Goal: Transaction & Acquisition: Book appointment/travel/reservation

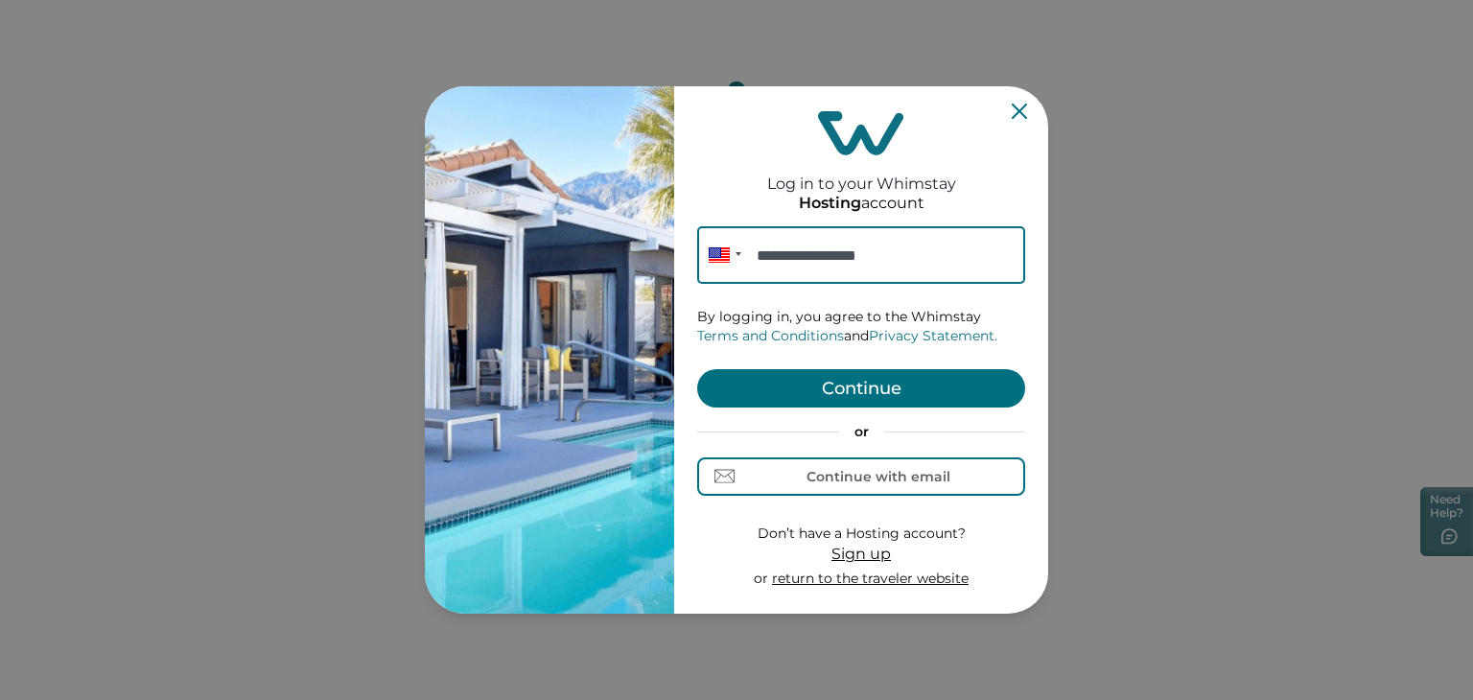
type input "**********"
click at [894, 385] on button "Continue" at bounding box center [861, 388] width 328 height 38
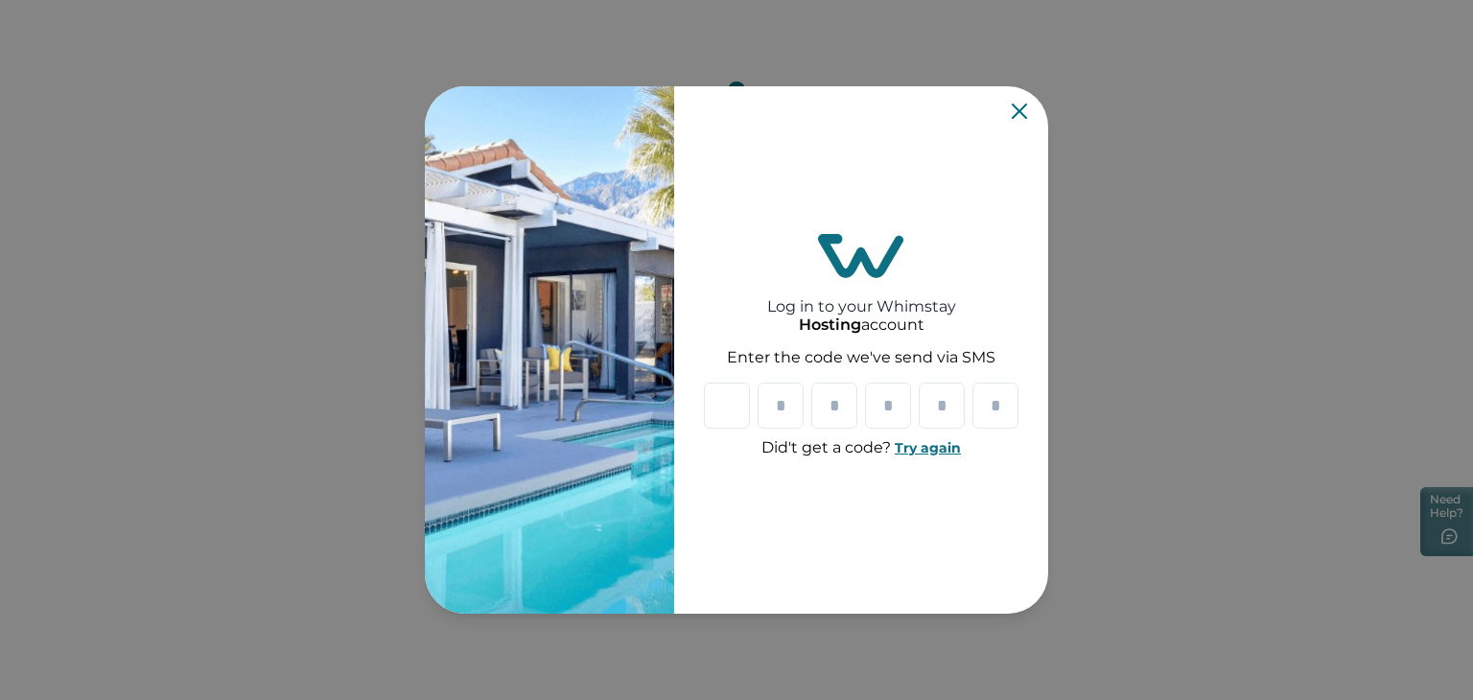
type input "*"
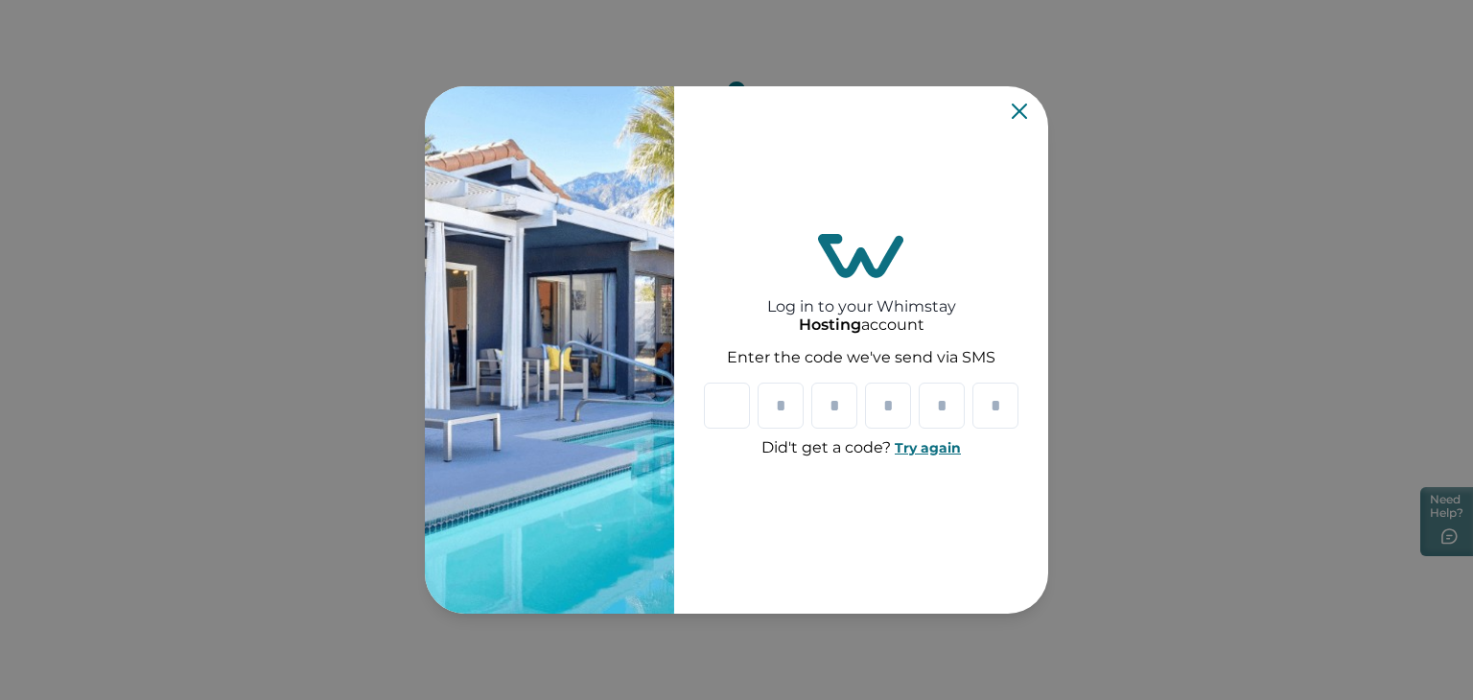
type input "*"
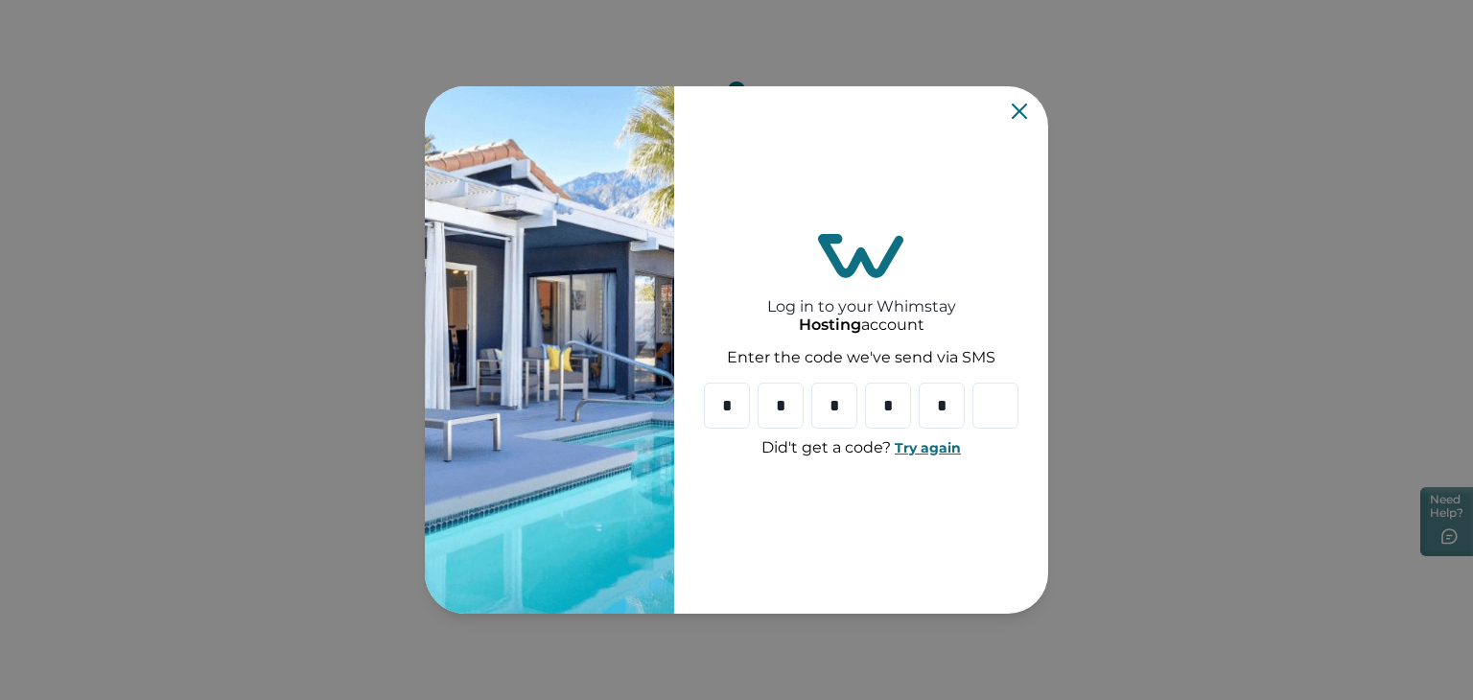
type input "*"
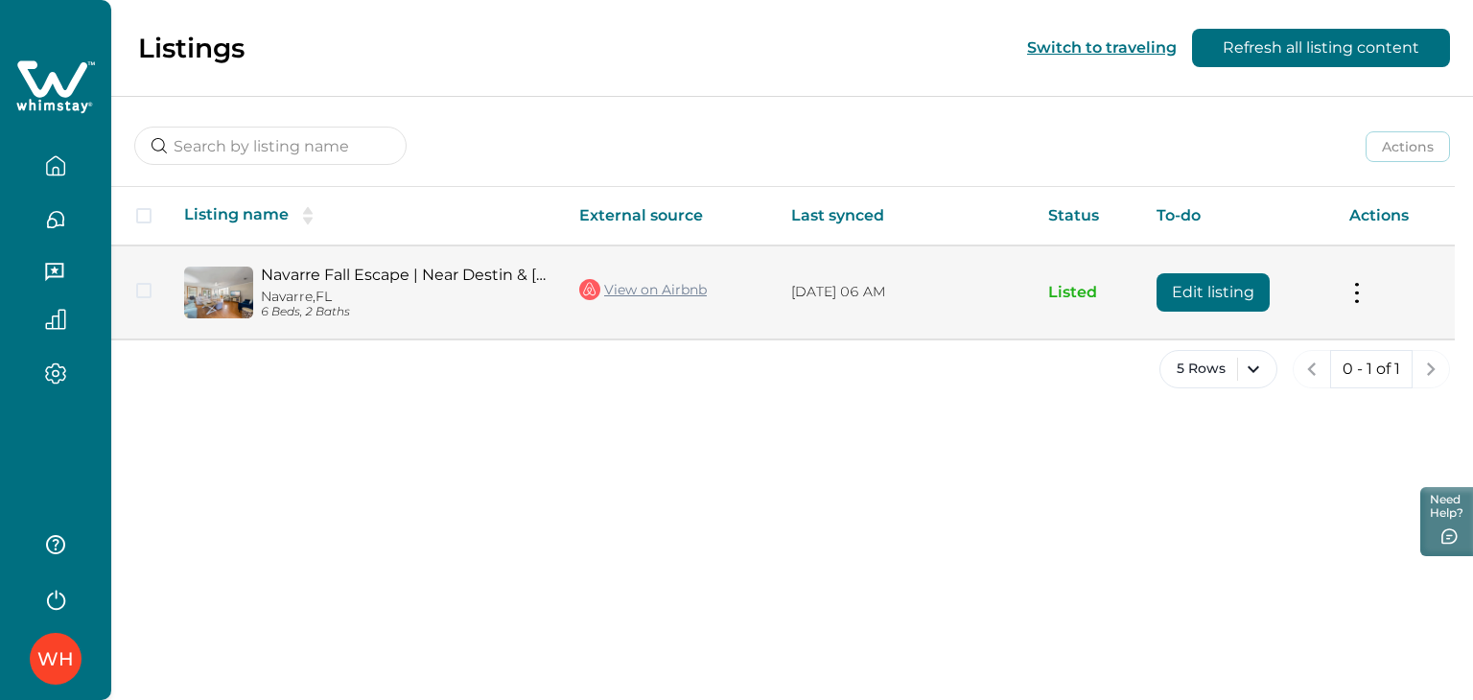
click at [305, 271] on link "Navarre Fall Escape | Near Destin & Pensacola" at bounding box center [405, 275] width 288 height 18
